Goal: Task Accomplishment & Management: Manage account settings

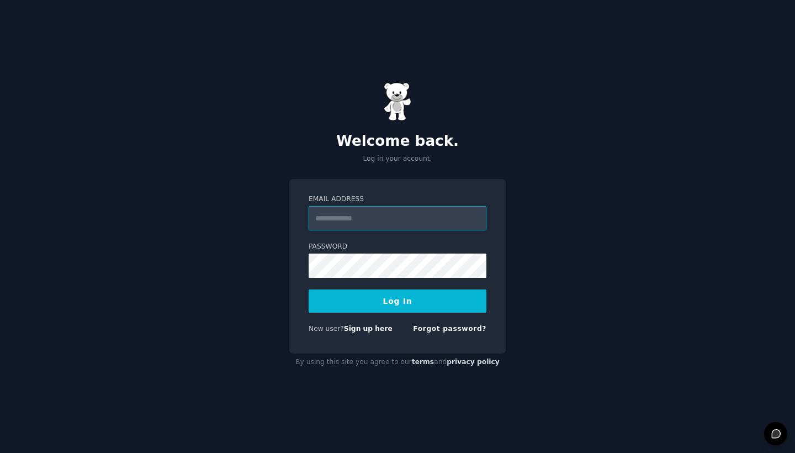
type input "**********"
click at [374, 356] on div "By using this site you agree to our terms and privacy policy" at bounding box center [397, 362] width 216 height 18
click at [369, 330] on link "Sign up here" at bounding box center [368, 329] width 49 height 8
type input "**********"
click at [397, 300] on button "Log In" at bounding box center [398, 300] width 178 height 23
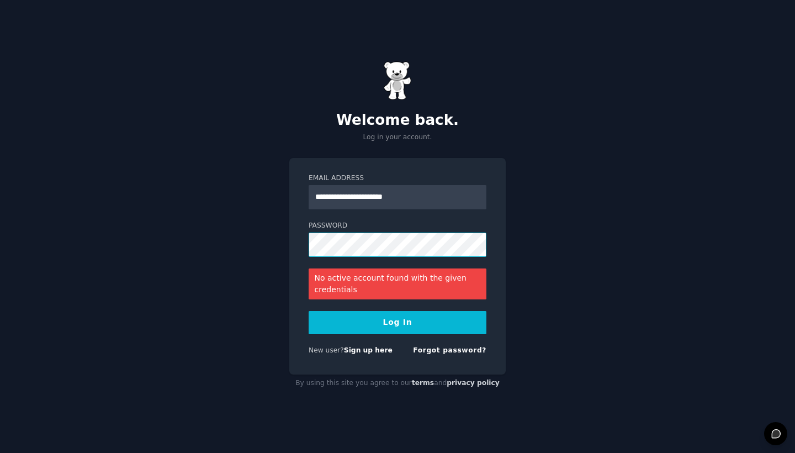
click at [397, 322] on button "Log In" at bounding box center [398, 322] width 178 height 23
click at [464, 357] on div "Forgot password?" at bounding box center [449, 353] width 73 height 14
click at [462, 351] on link "Forgot password?" at bounding box center [449, 350] width 73 height 8
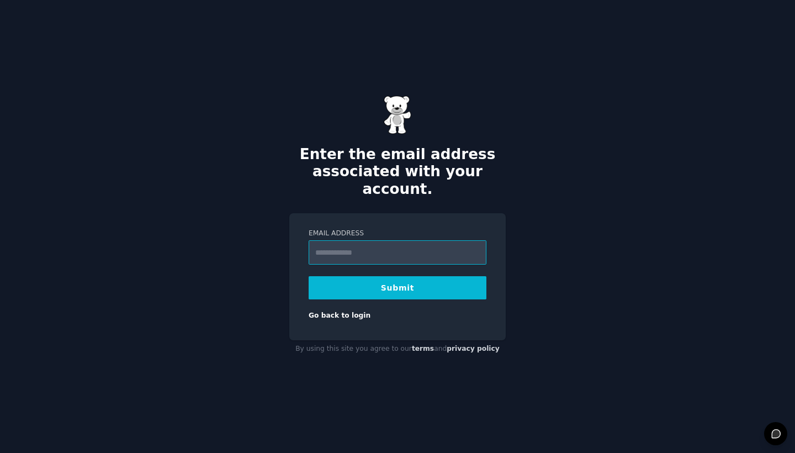
type input "**********"
click at [420, 280] on button "Submit" at bounding box center [398, 287] width 178 height 23
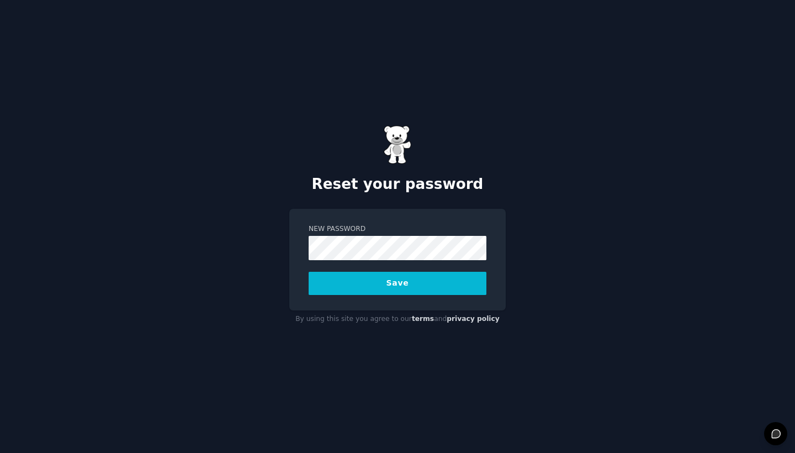
click at [448, 295] on div "New Password Save" at bounding box center [397, 260] width 216 height 102
click at [390, 277] on button "Save" at bounding box center [398, 283] width 178 height 23
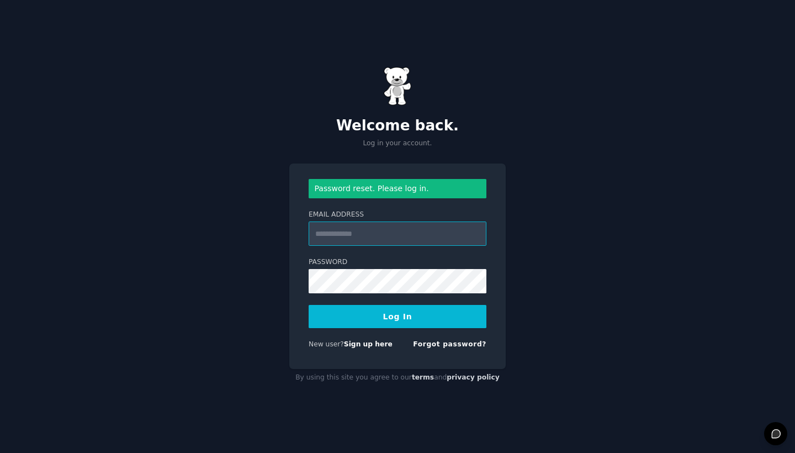
type input "**********"
click at [397, 316] on button "Log In" at bounding box center [398, 316] width 178 height 23
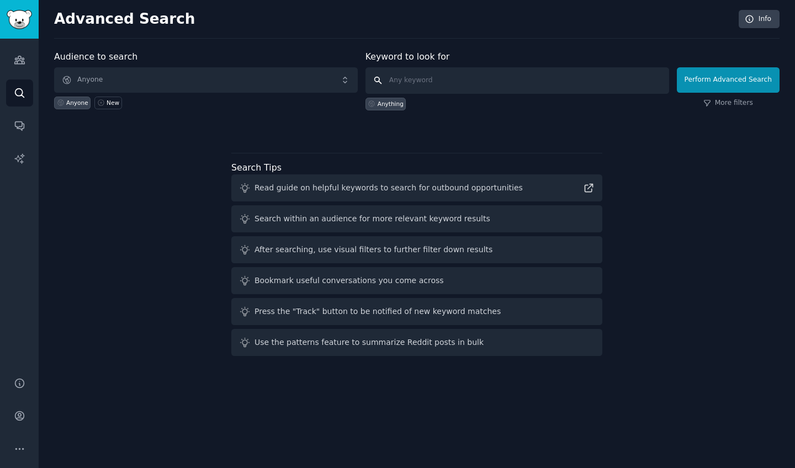
click at [460, 86] on input "text" at bounding box center [517, 80] width 304 height 26
click at [12, 63] on link "Audiences" at bounding box center [19, 59] width 27 height 27
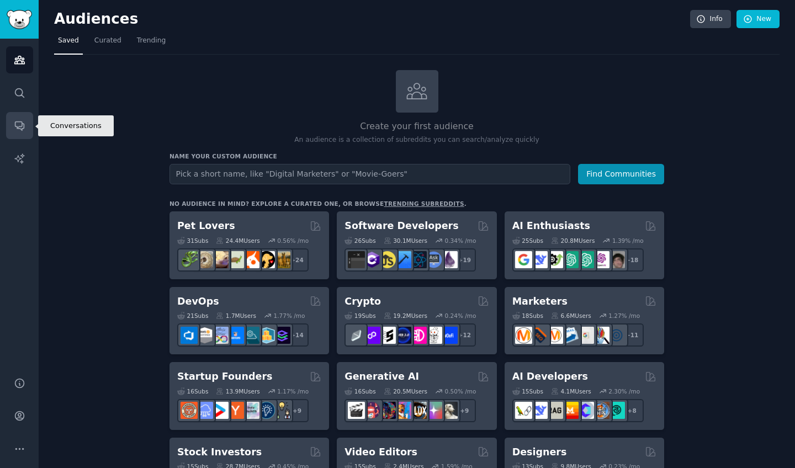
click at [20, 112] on link "Conversations" at bounding box center [19, 125] width 27 height 27
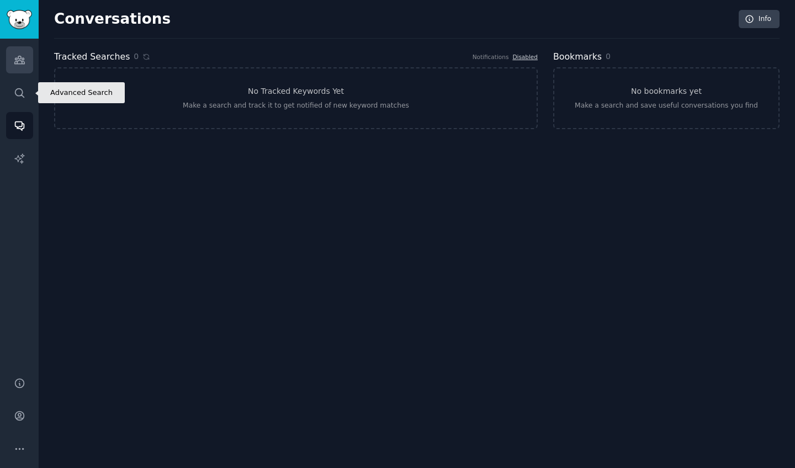
click at [19, 71] on link "Audiences" at bounding box center [19, 59] width 27 height 27
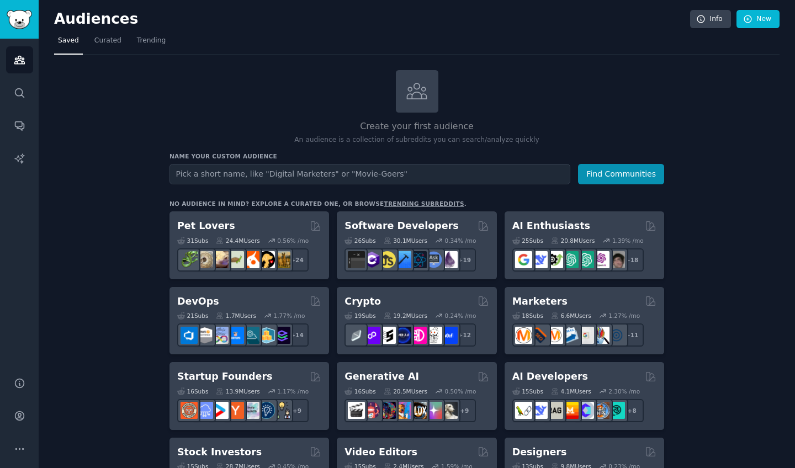
click at [325, 76] on div "Create your first audience An audience is a collection of subreddits you can se…" at bounding box center [416, 107] width 495 height 75
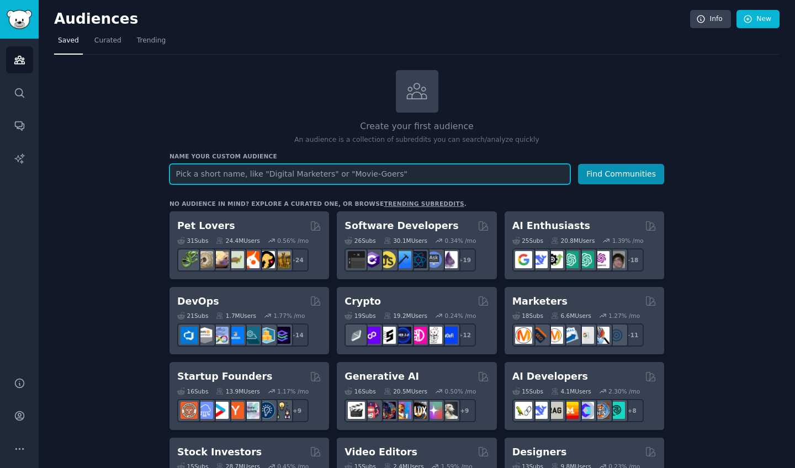
click at [295, 173] on input "text" at bounding box center [369, 174] width 401 height 20
type input "b"
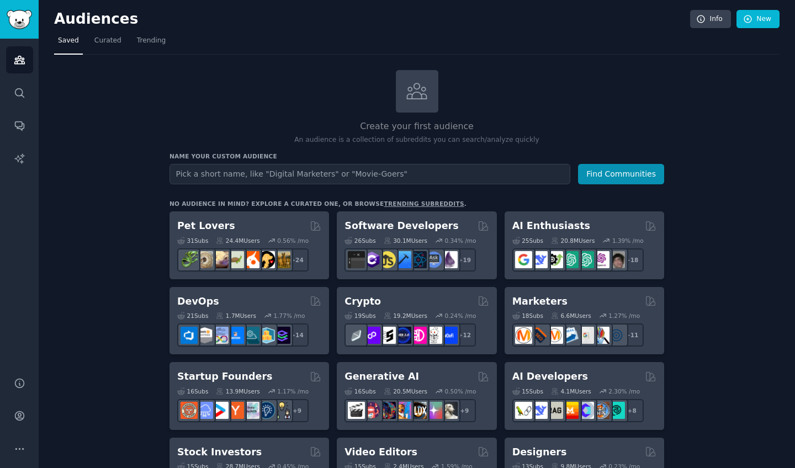
click at [628, 121] on h2 "Create your first audience" at bounding box center [416, 127] width 495 height 14
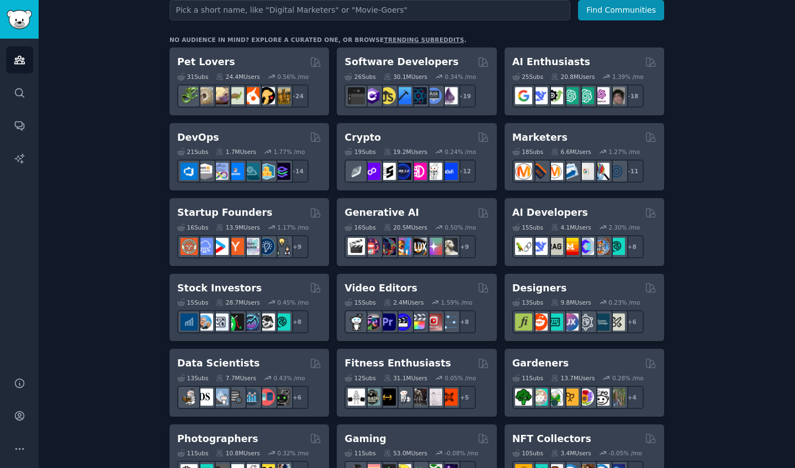
scroll to position [170, 0]
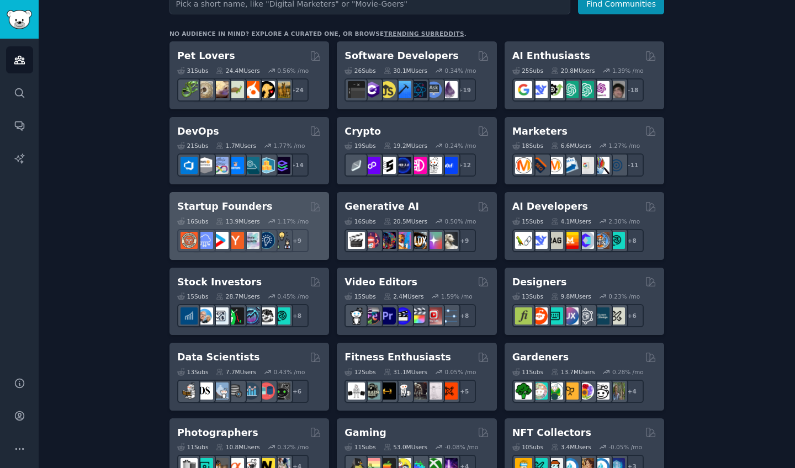
click at [257, 200] on div "Startup Founders" at bounding box center [249, 207] width 144 height 14
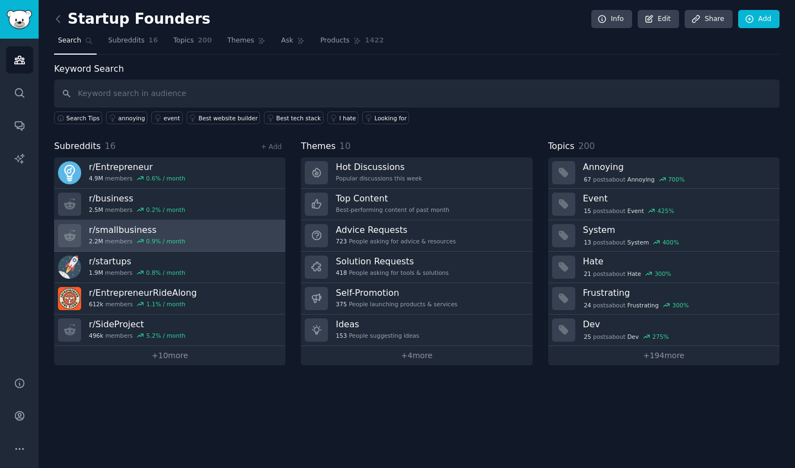
click at [259, 227] on link "r/ smallbusiness 2.2M members 0.9 % / month" at bounding box center [169, 235] width 231 height 31
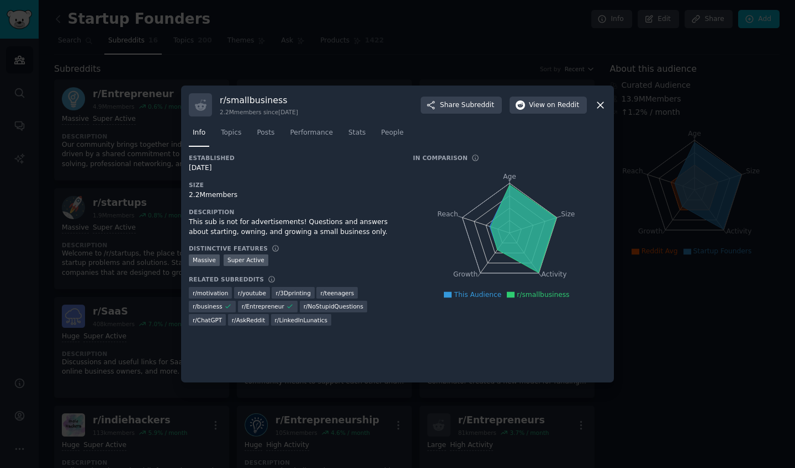
click at [604, 102] on icon at bounding box center [601, 105] width 12 height 12
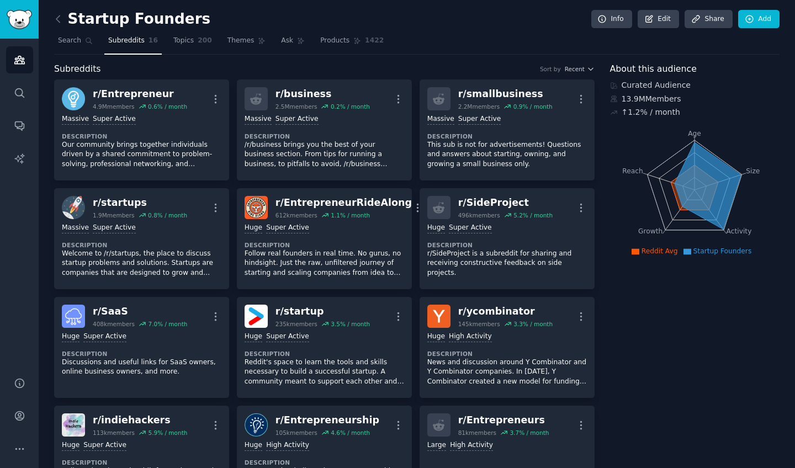
click at [610, 209] on icon "Age Size Activity Growth Reach" at bounding box center [694, 189] width 169 height 139
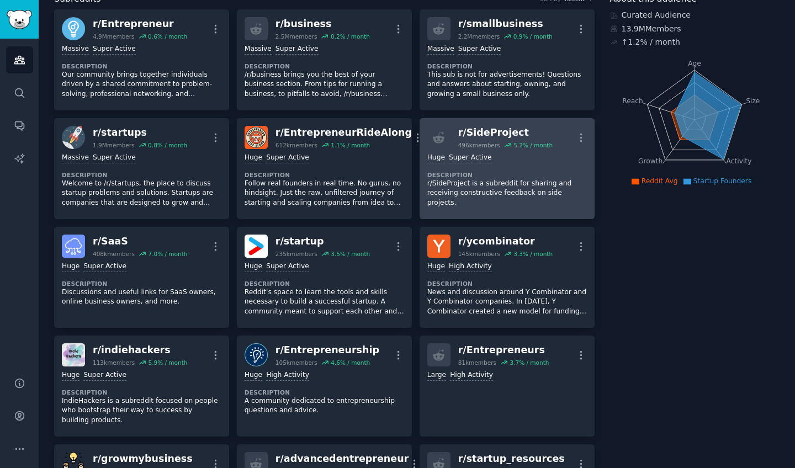
scroll to position [67, 0]
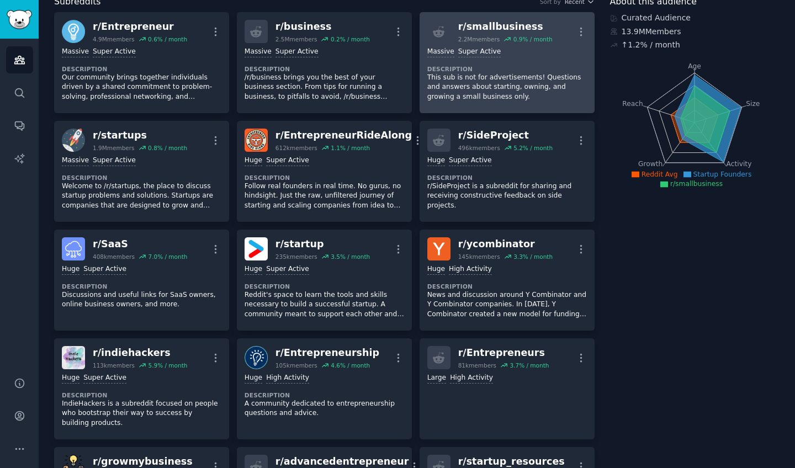
click at [506, 91] on p "This sub is not for advertisements! Questions and answers about starting, ownin…" at bounding box center [507, 87] width 160 height 29
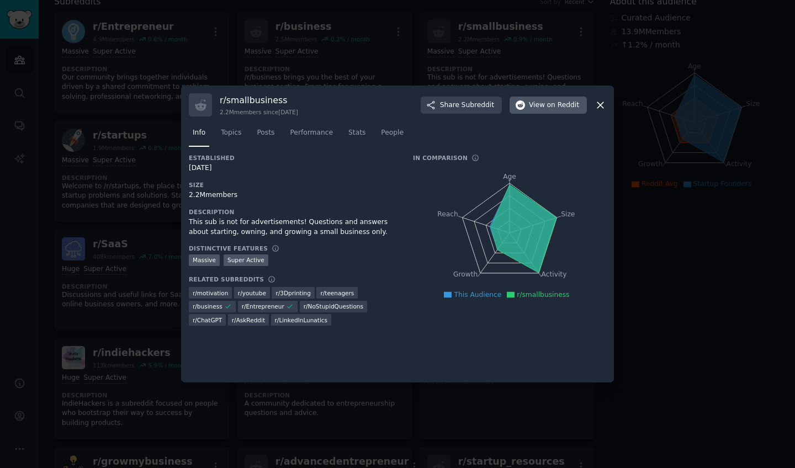
click at [543, 110] on button "View on Reddit" at bounding box center [548, 106] width 77 height 18
click at [402, 29] on div at bounding box center [397, 234] width 795 height 468
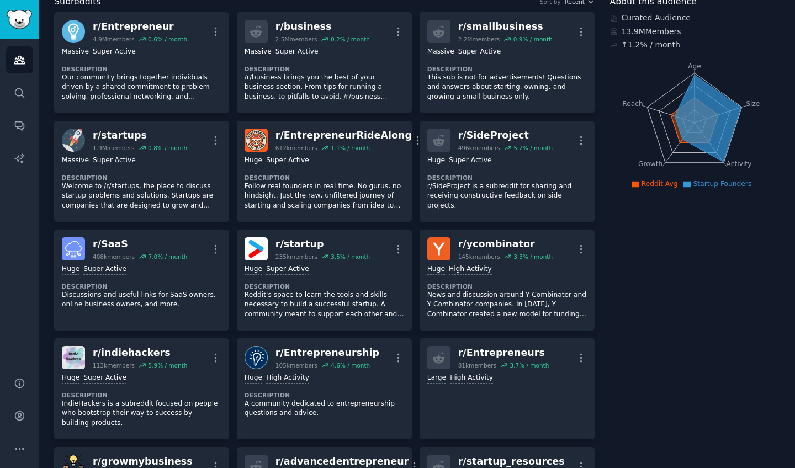
click at [667, 91] on icon "Age Size Activity Growth Reach" at bounding box center [694, 122] width 169 height 139
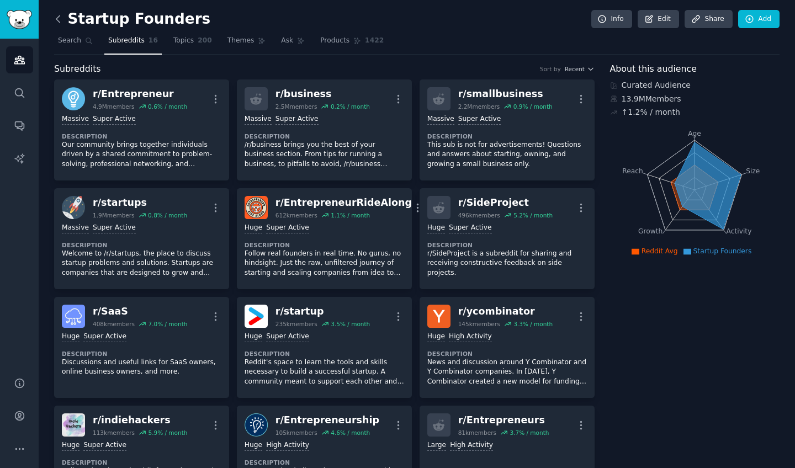
click at [61, 18] on icon at bounding box center [58, 19] width 12 height 12
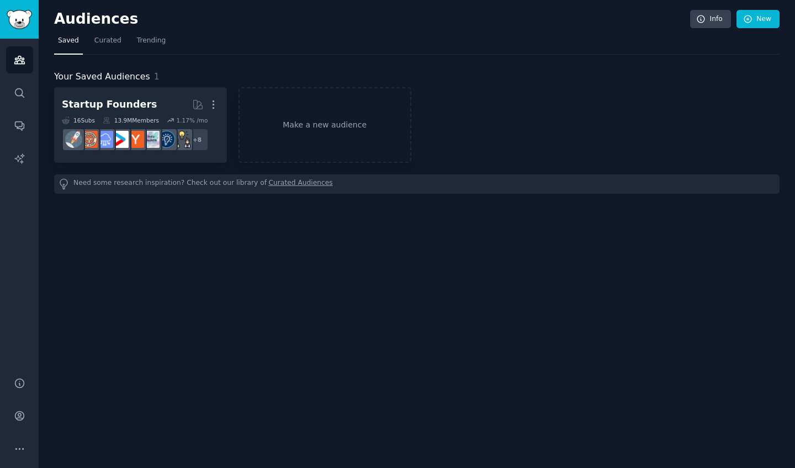
click at [247, 185] on div "Need some research inspiration? Check out our library of Curated Audiences" at bounding box center [416, 183] width 725 height 19
click at [98, 39] on span "Curated" at bounding box center [107, 41] width 27 height 10
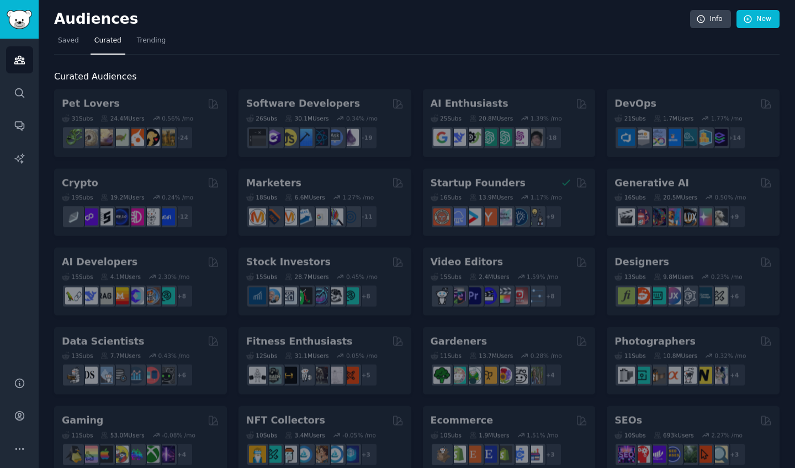
click at [53, 40] on div "Audiences Info New Saved Curated Trending Curated Audiences Pet Lovers 31 Sub s…" at bounding box center [417, 441] width 756 height 883
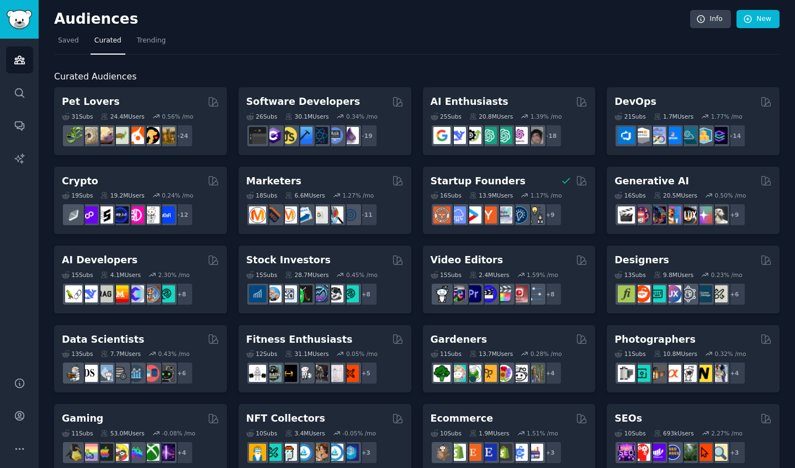
click at [206, 67] on div "Curated Audiences Pet Lovers 31 Sub s 24.4M Users 0.56 % /mo + 24 Software Deve…" at bounding box center [416, 462] width 725 height 814
click at [75, 45] on link "Saved" at bounding box center [68, 43] width 29 height 23
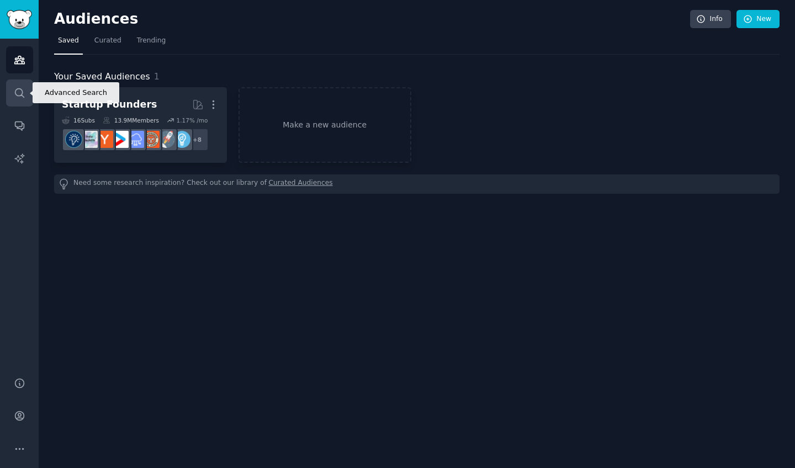
click at [24, 91] on icon "Sidebar" at bounding box center [20, 93] width 12 height 12
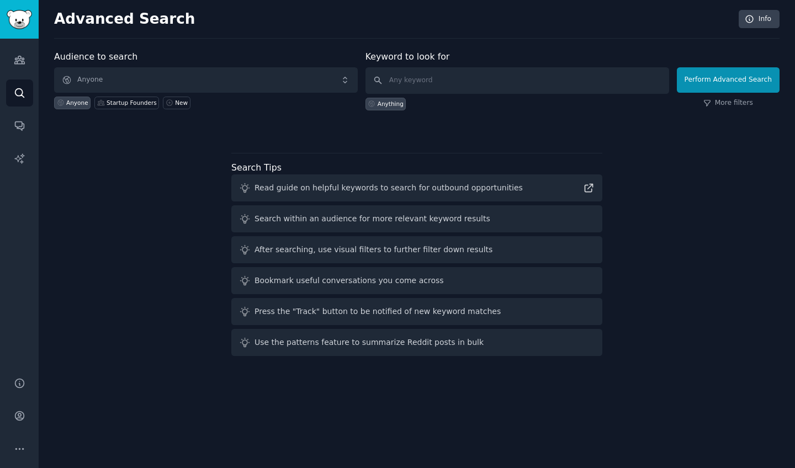
click at [133, 67] on span "Anyone" at bounding box center [206, 79] width 304 height 25
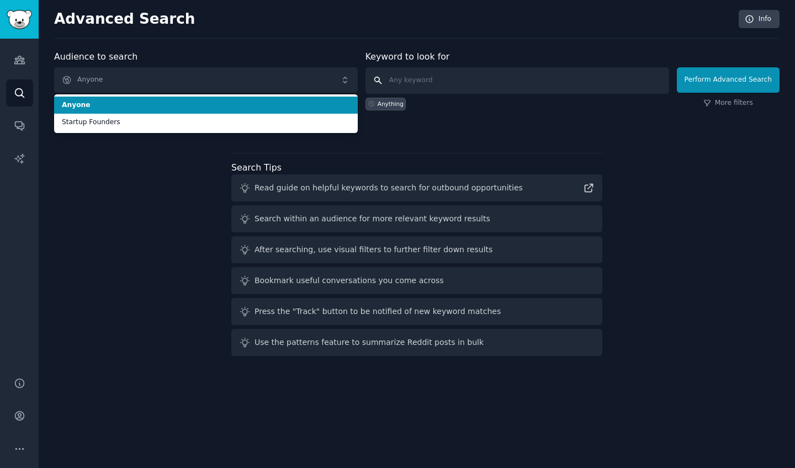
click at [414, 75] on input "text" at bounding box center [517, 80] width 304 height 26
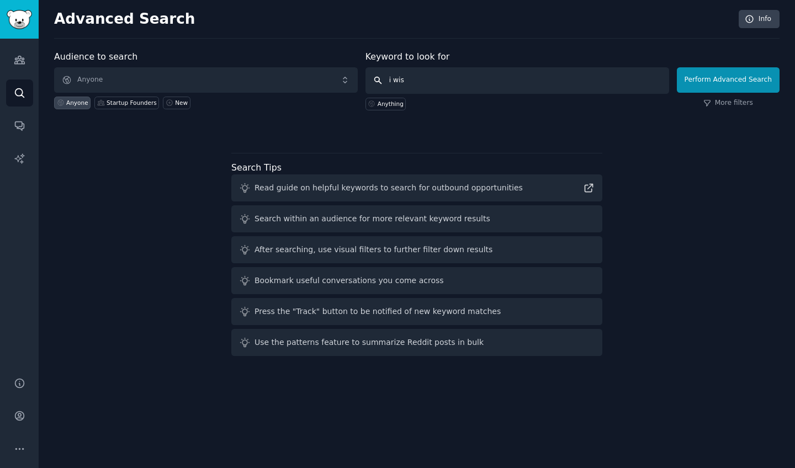
type input "i wish"
click at [730, 79] on button "Perform Advanced Search" at bounding box center [728, 79] width 103 height 25
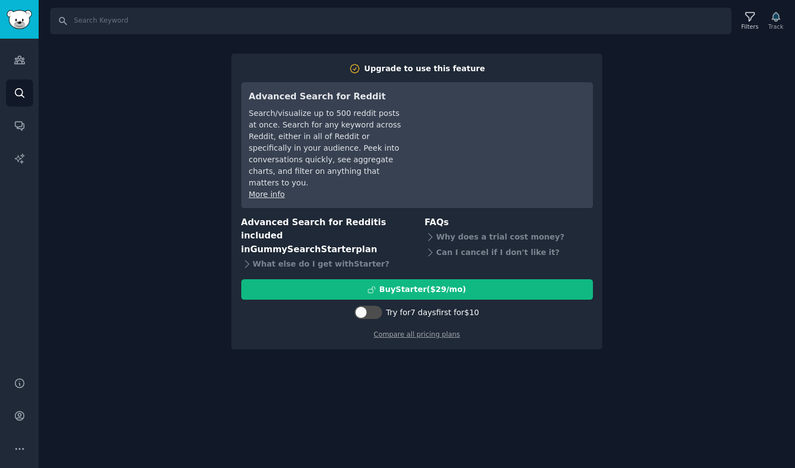
click at [653, 160] on div "Search Filters Track Upgrade to use this feature Advanced Search for Reddit Sea…" at bounding box center [417, 234] width 756 height 468
click at [436, 331] on link "Compare all pricing plans" at bounding box center [417, 335] width 86 height 8
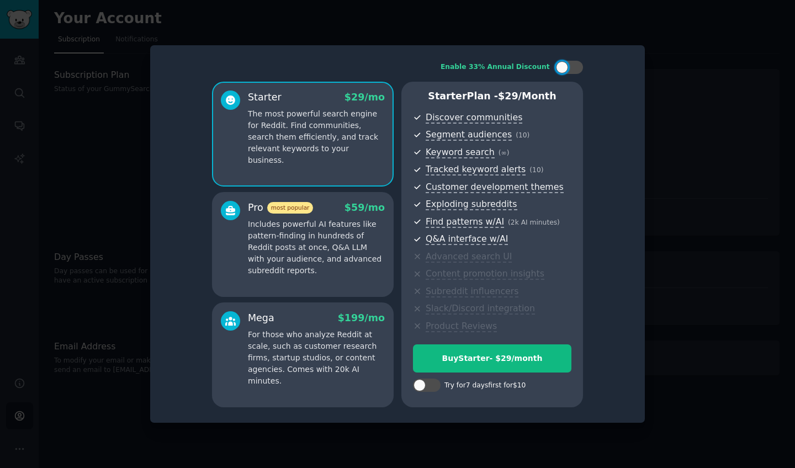
click at [703, 31] on div at bounding box center [397, 234] width 795 height 468
